Goal: Task Accomplishment & Management: Manage account settings

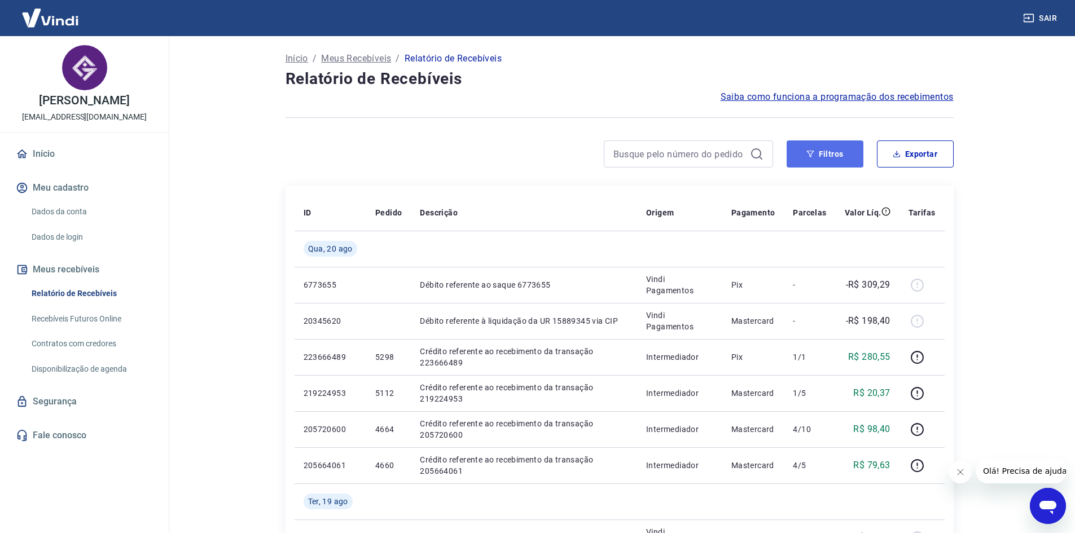
click at [811, 159] on button "Filtros" at bounding box center [825, 154] width 77 height 27
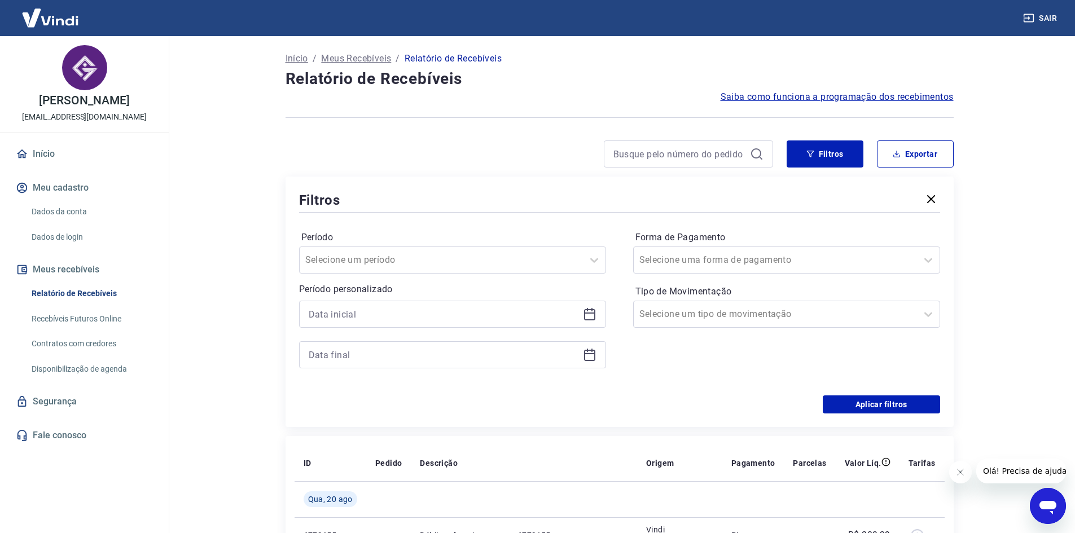
click at [588, 309] on icon at bounding box center [587, 309] width 1 height 3
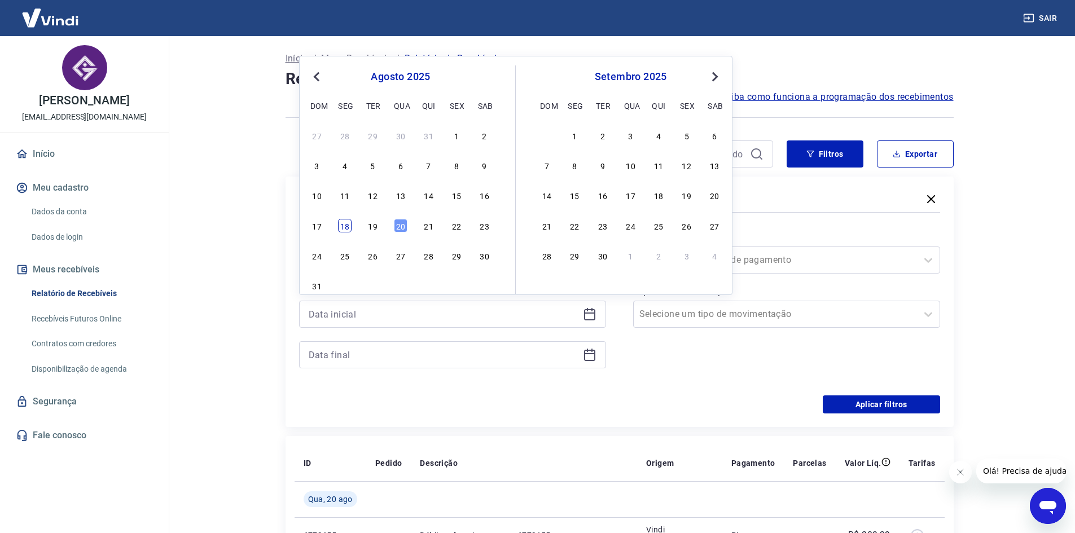
click at [338, 227] on div "18" at bounding box center [345, 226] width 14 height 14
type input "[DATE]"
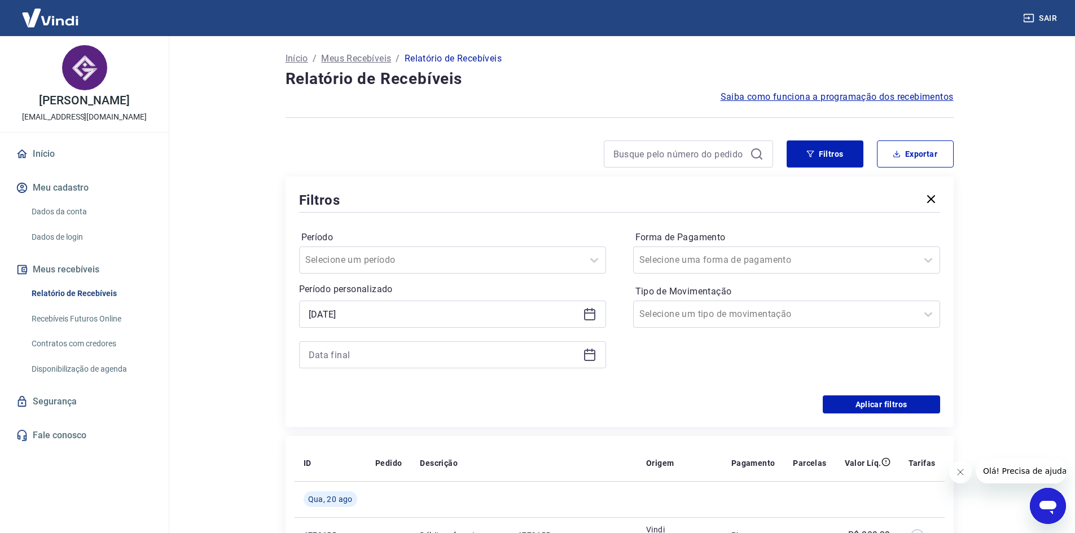
click at [583, 356] on icon at bounding box center [590, 355] width 14 height 14
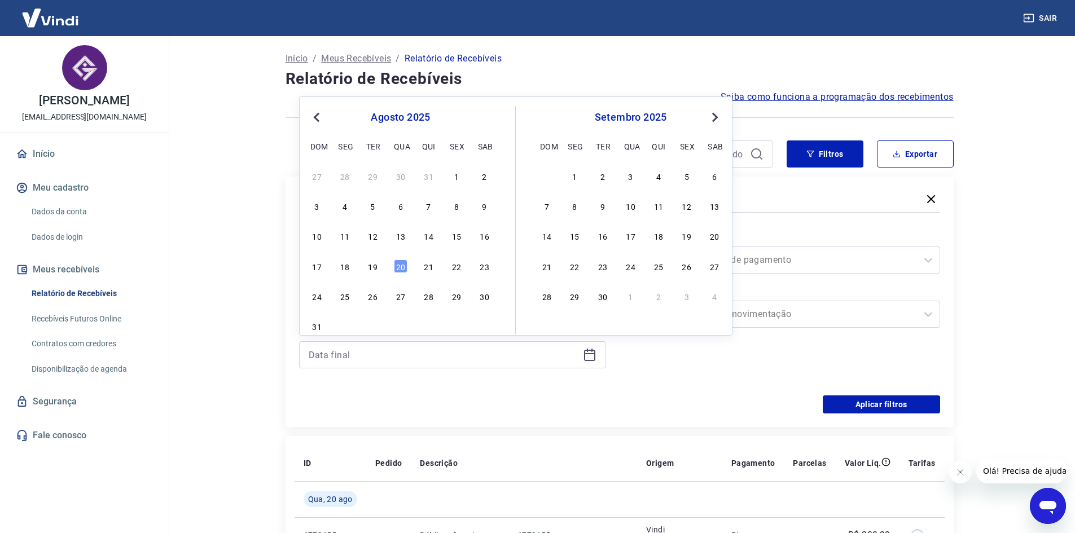
click at [409, 269] on div "17 18 19 20 21 22 23" at bounding box center [401, 266] width 184 height 16
click at [406, 267] on div "20" at bounding box center [401, 267] width 14 height 14
type input "[DATE]"
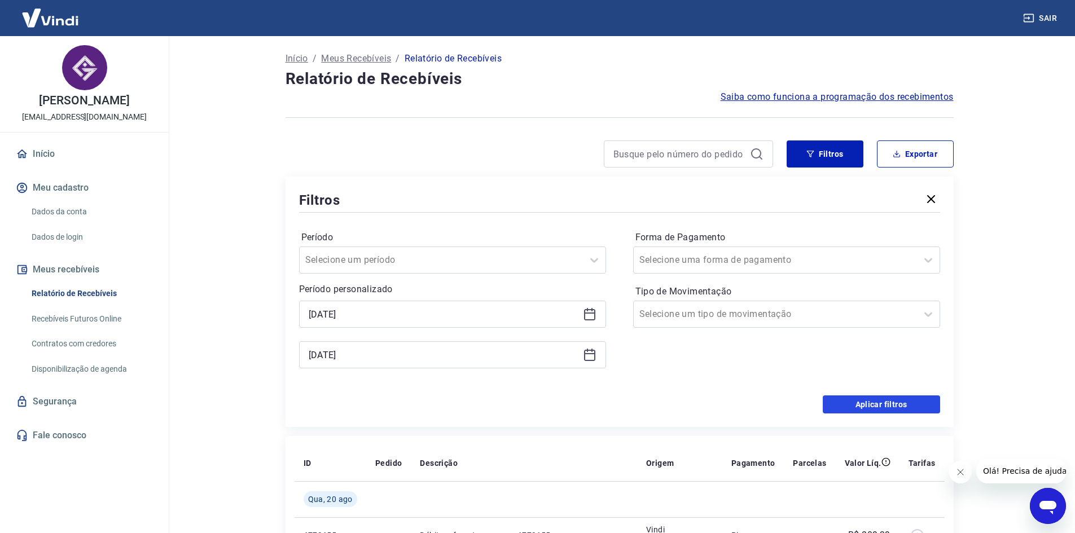
drag, startPoint x: 870, startPoint y: 403, endPoint x: 786, endPoint y: 202, distance: 217.8
click at [871, 403] on button "Aplicar filtros" at bounding box center [881, 405] width 117 height 18
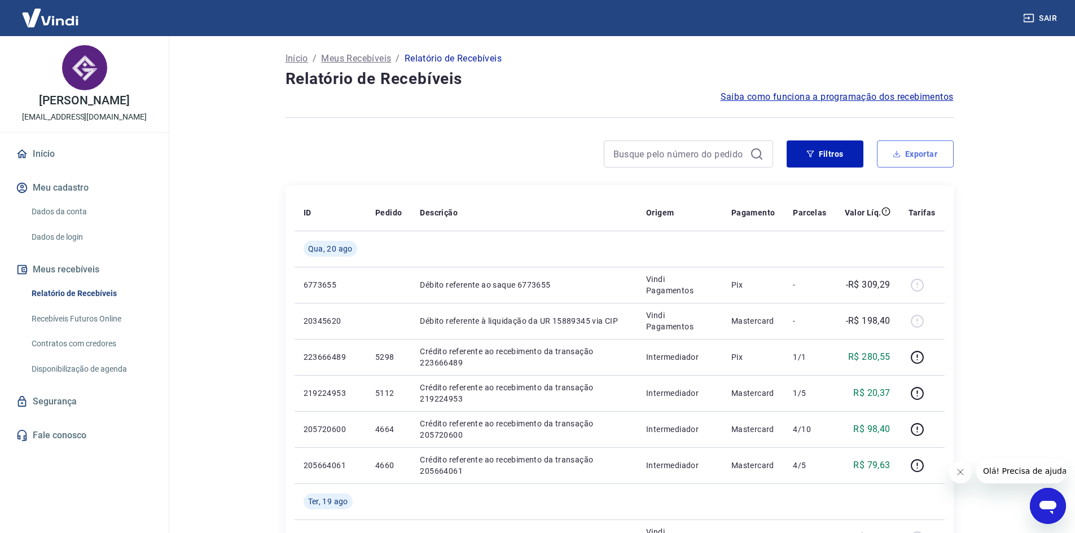
click at [906, 161] on button "Exportar" at bounding box center [915, 154] width 77 height 27
type input "[DATE]"
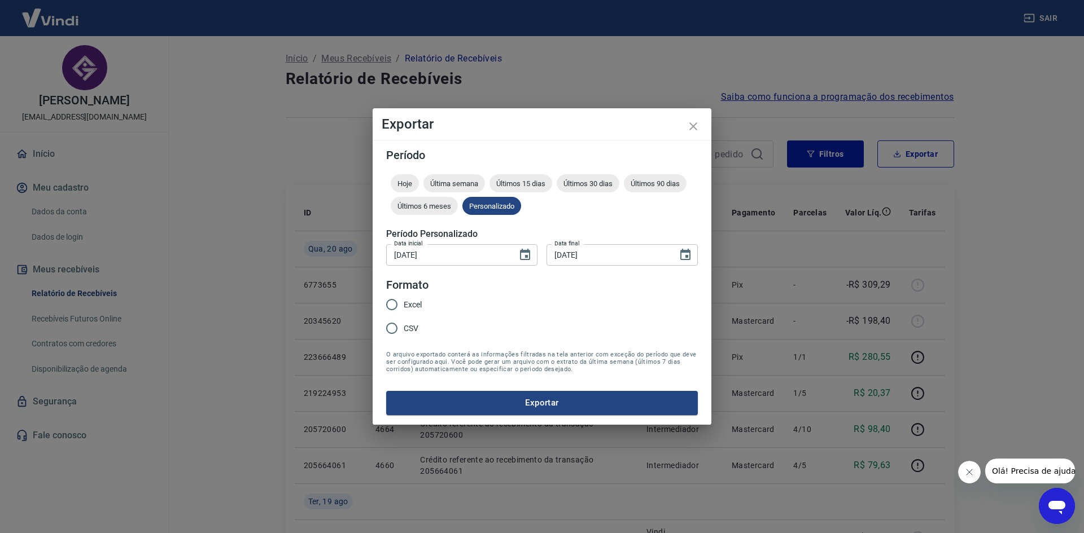
click at [387, 303] on input "Excel" at bounding box center [392, 305] width 24 height 24
radio input "true"
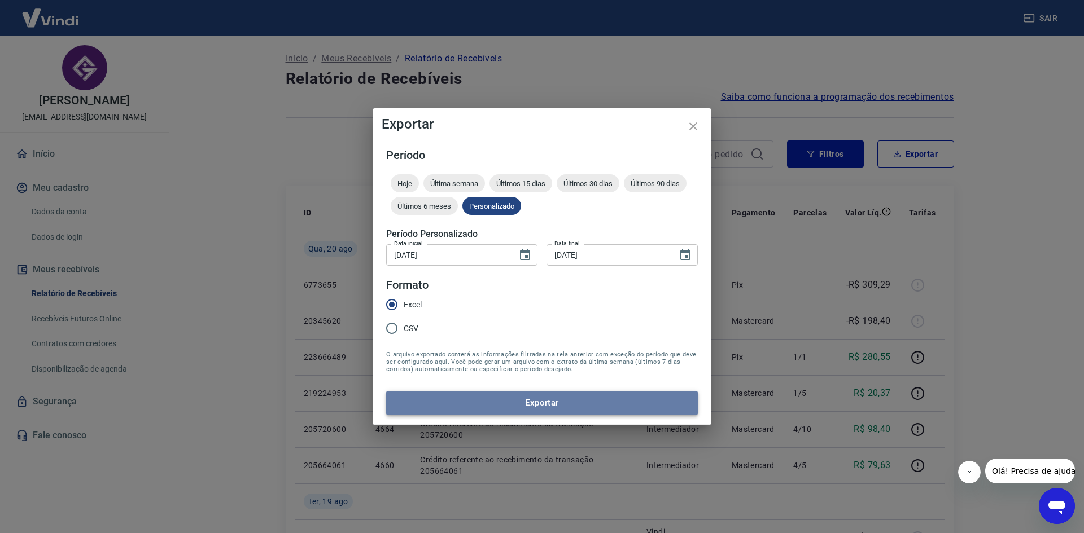
click at [501, 402] on button "Exportar" at bounding box center [542, 403] width 312 height 24
